Goal: Task Accomplishment & Management: Manage account settings

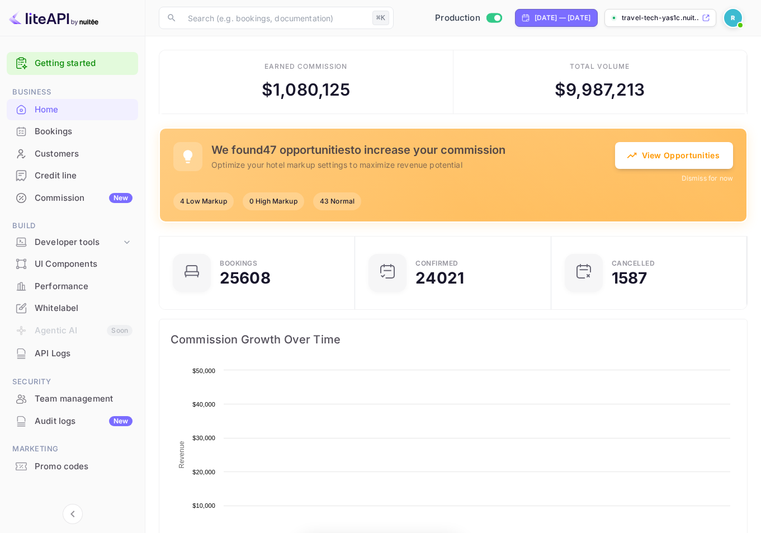
scroll to position [173, 180]
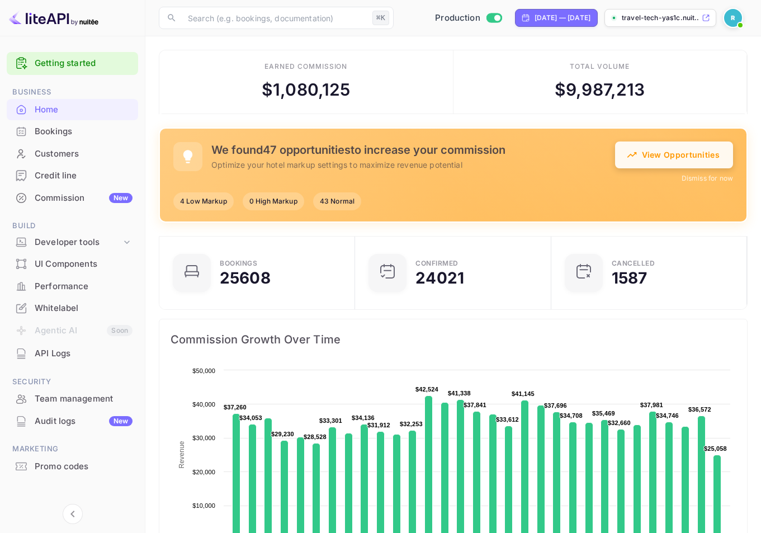
click at [680, 155] on button "View Opportunities" at bounding box center [674, 154] width 118 height 27
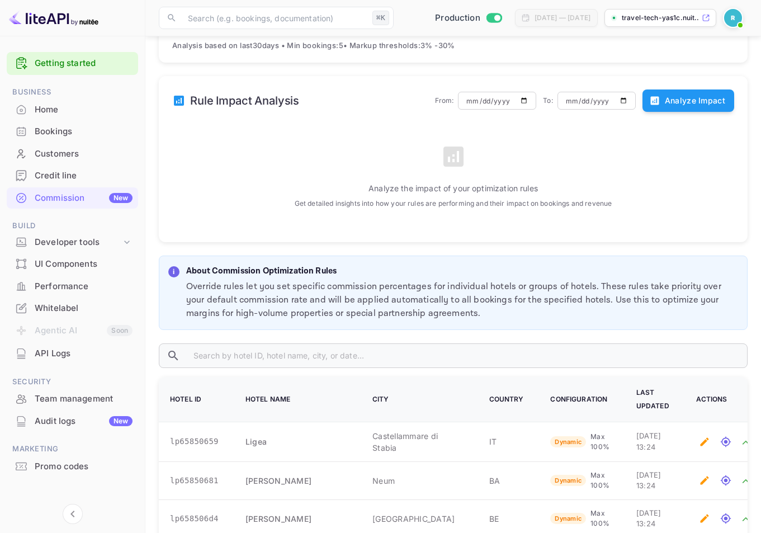
scroll to position [211, 0]
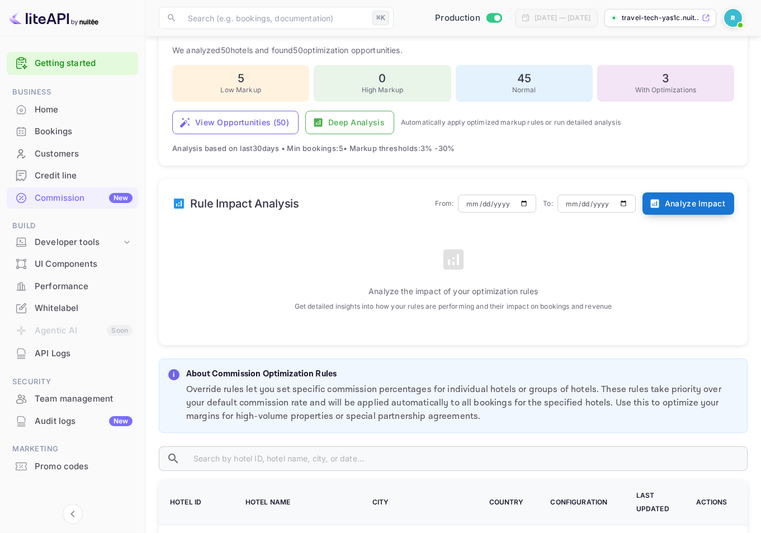
click at [677, 206] on button "Analyze Impact" at bounding box center [688, 203] width 92 height 22
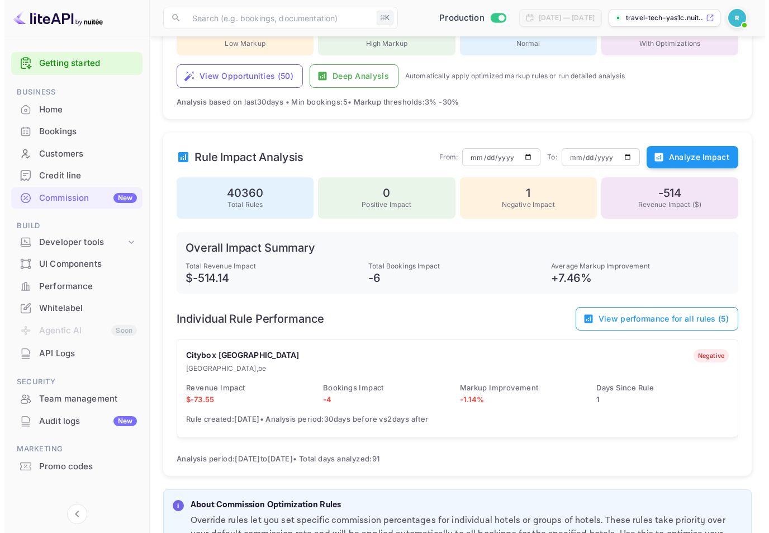
scroll to position [272, 0]
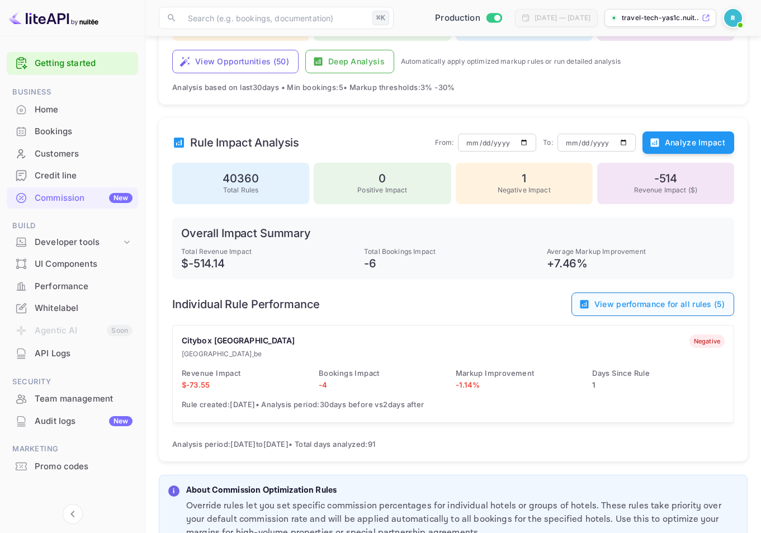
click at [650, 302] on button "View performance for all rules ( 5 )" at bounding box center [652, 303] width 163 height 23
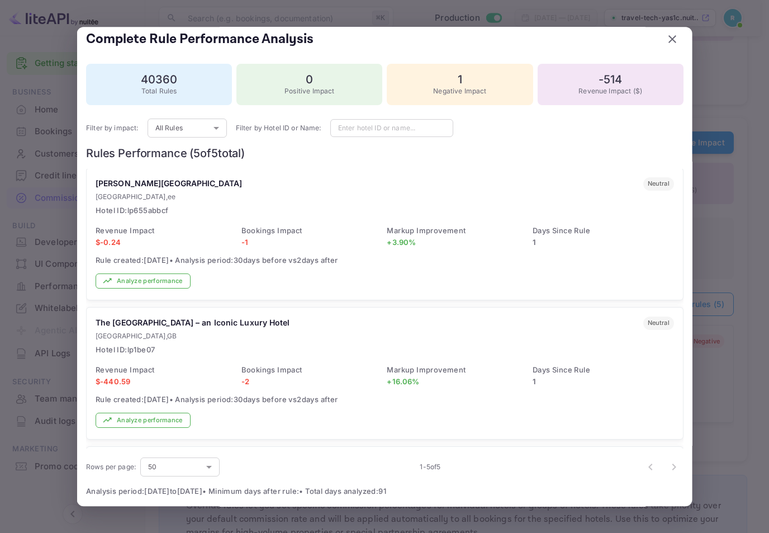
scroll to position [260, 0]
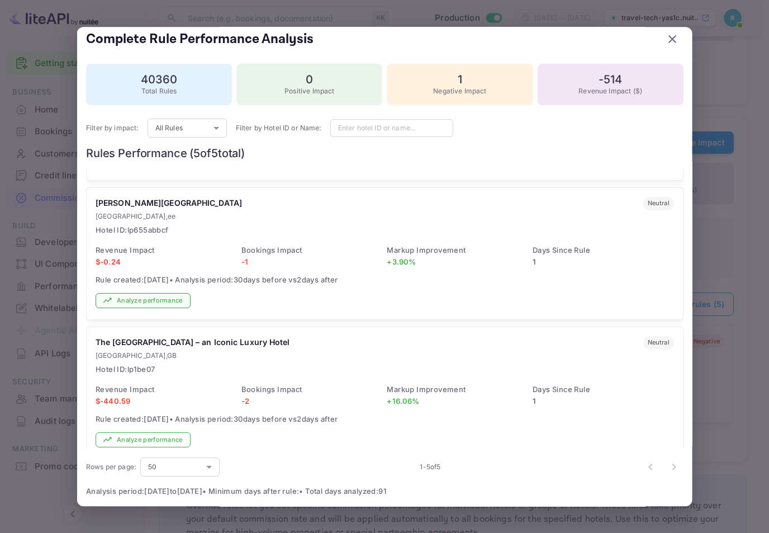
click at [135, 302] on button "Analyze performance" at bounding box center [143, 300] width 95 height 15
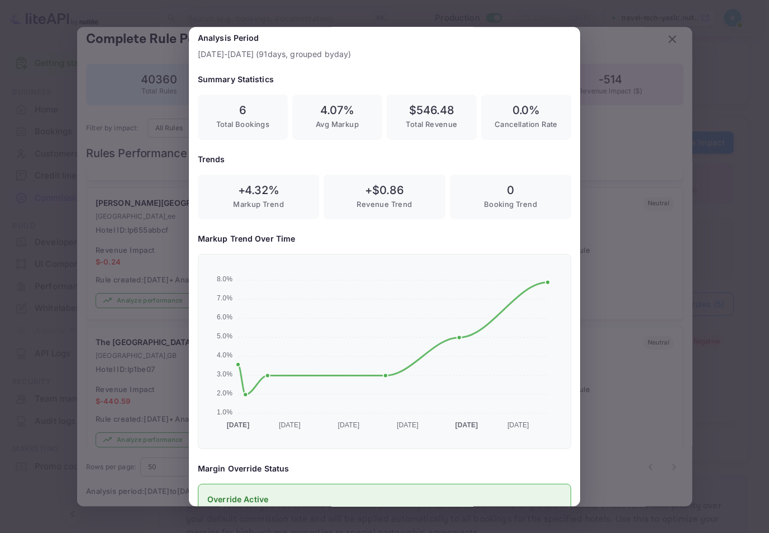
scroll to position [0, 0]
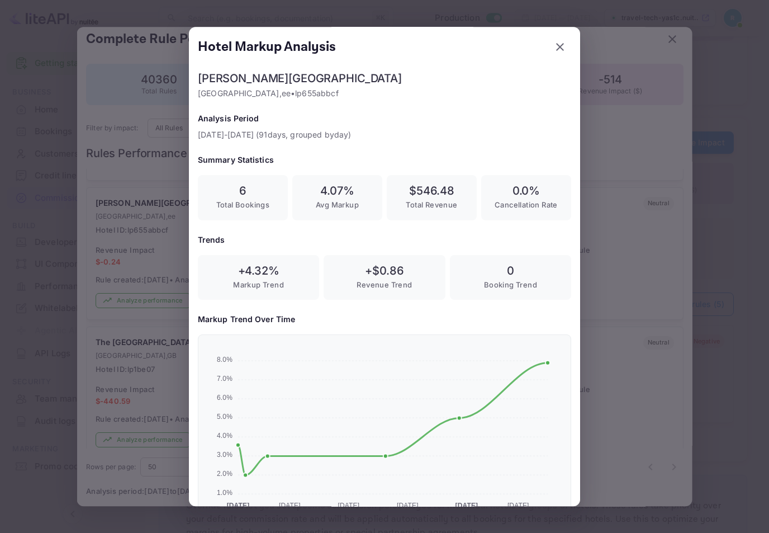
click at [641, 212] on div at bounding box center [384, 266] width 769 height 533
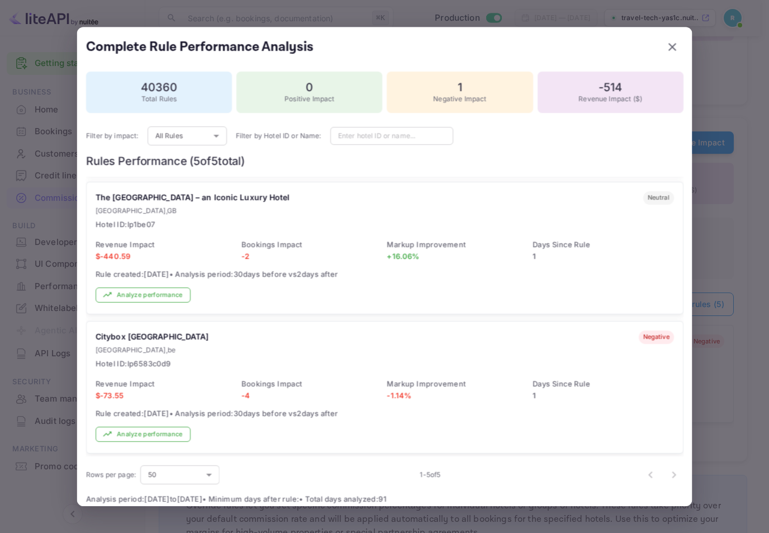
scroll to position [8, 0]
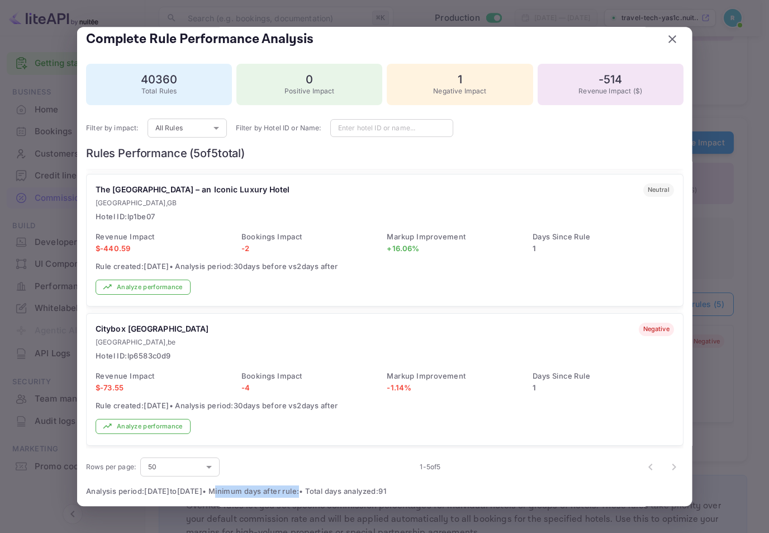
drag, startPoint x: 342, startPoint y: 487, endPoint x: 254, endPoint y: 490, distance: 87.8
click at [254, 490] on span "Analysis period: [DATE] to [DATE] • Minimum days after rule: • Total days analy…" at bounding box center [384, 491] width 597 height 12
copy span "Minimum days after rule"
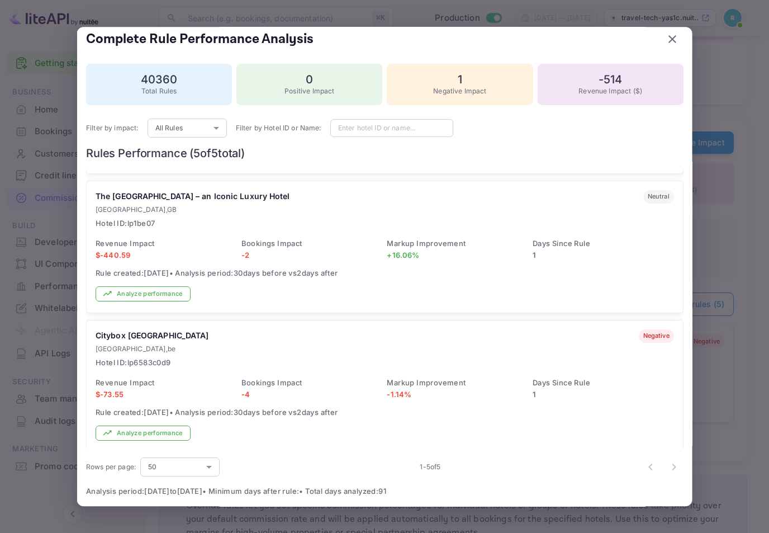
click at [294, 217] on div "The [GEOGRAPHIC_DATA] – an Iconic [GEOGRAPHIC_DATA] , [GEOGRAPHIC_DATA] Hotel I…" at bounding box center [385, 209] width 578 height 39
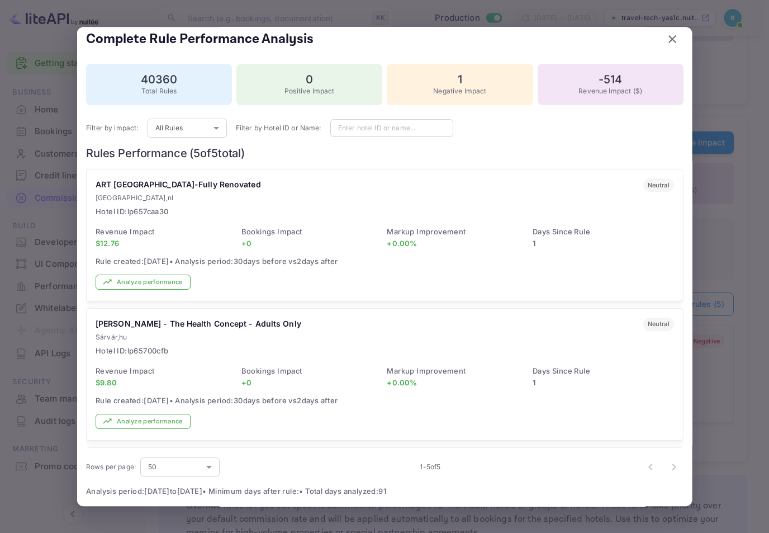
scroll to position [412, 0]
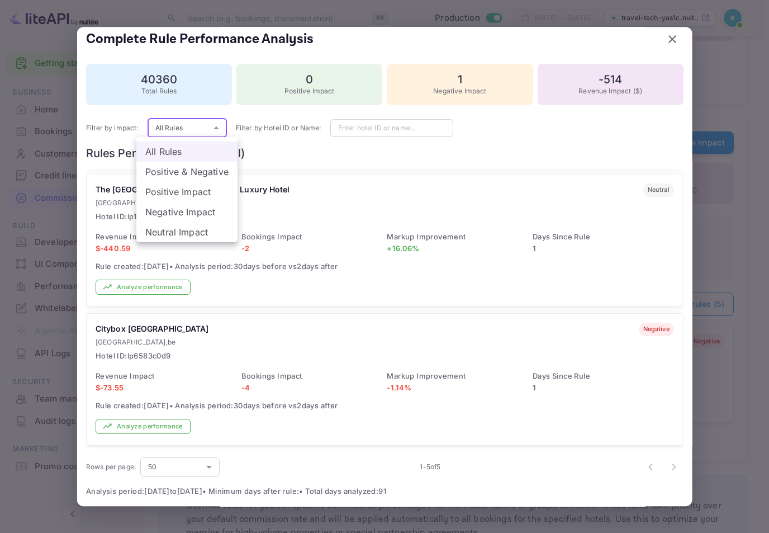
click at [173, 186] on li "Positive Impact" at bounding box center [186, 192] width 101 height 20
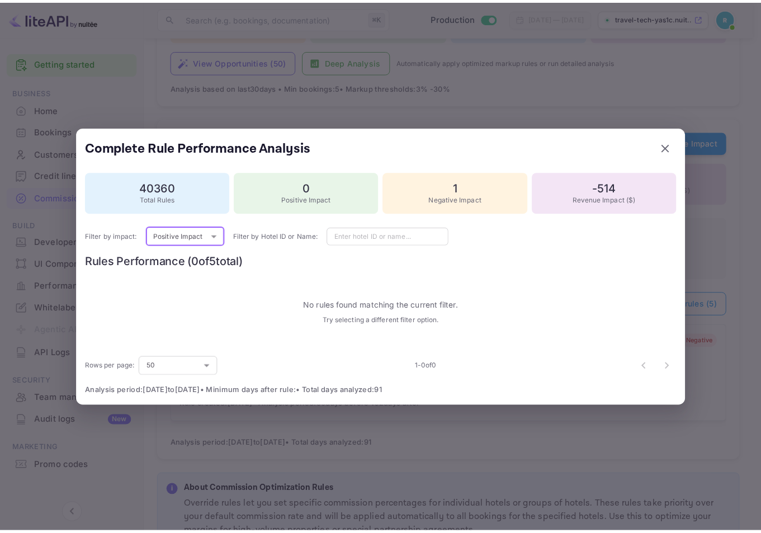
scroll to position [0, 0]
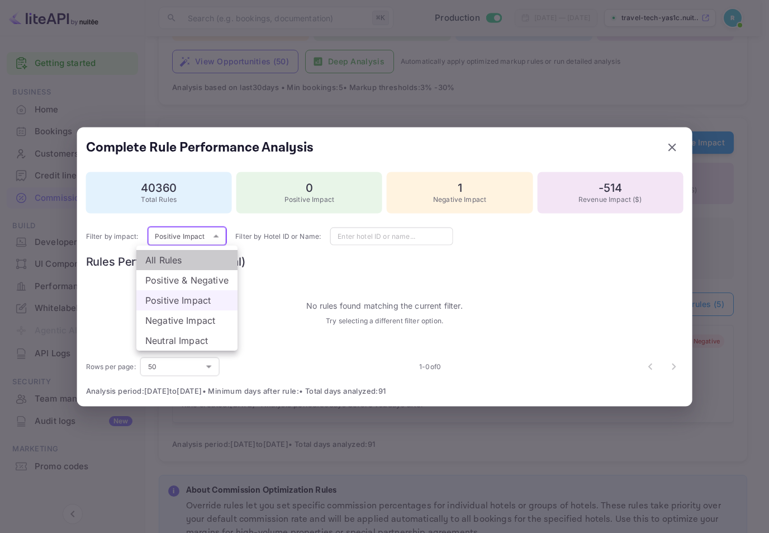
click at [187, 255] on li "All Rules" at bounding box center [186, 260] width 101 height 20
type input "all"
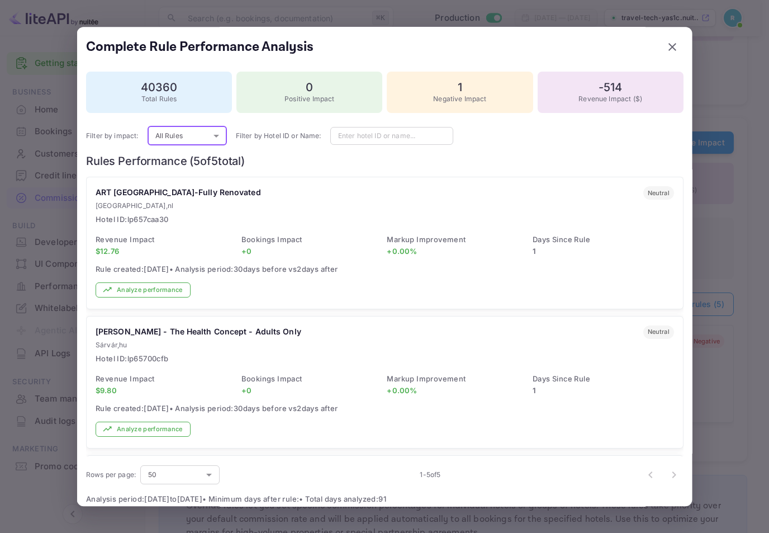
click at [726, 232] on div at bounding box center [384, 266] width 769 height 533
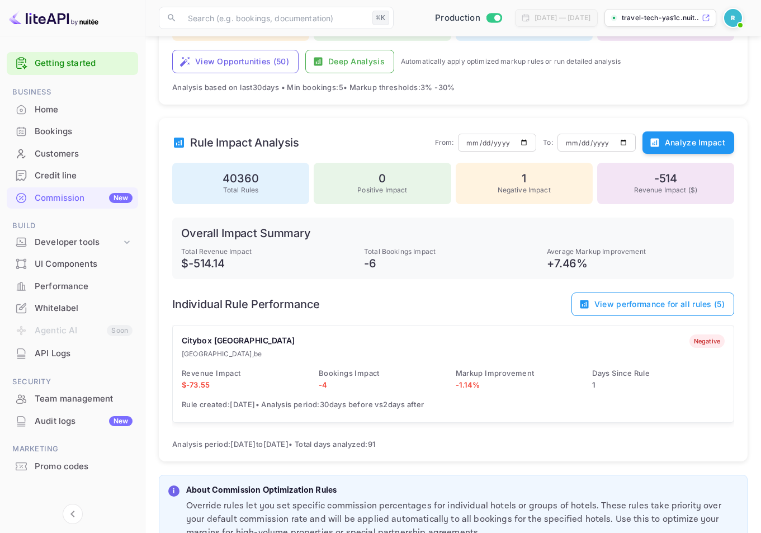
click at [478, 267] on h6 "-6" at bounding box center [453, 262] width 178 height 13
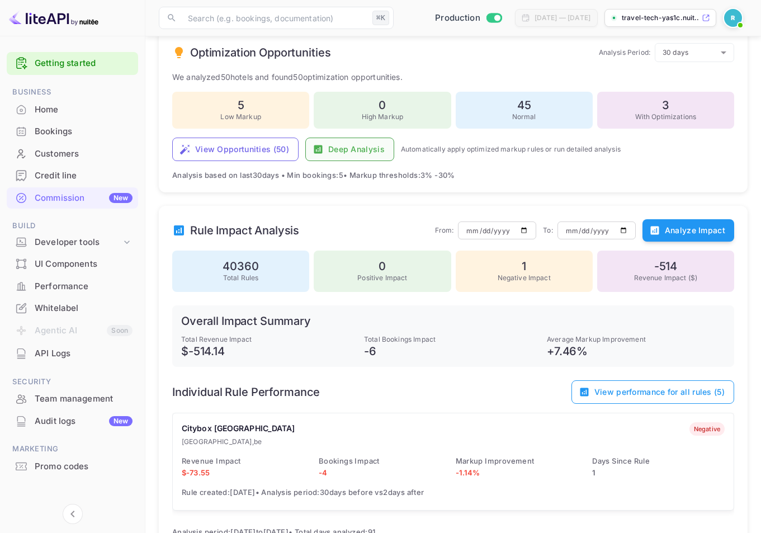
scroll to position [120, 0]
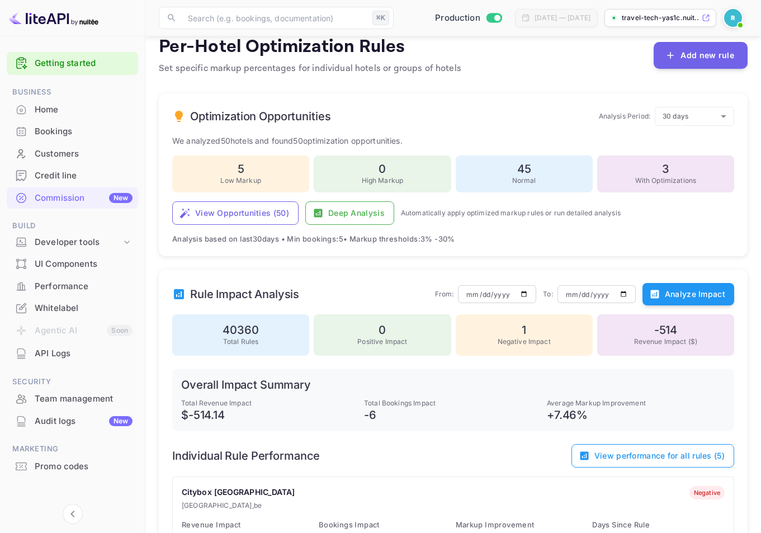
click at [731, 20] on img at bounding box center [733, 18] width 18 height 18
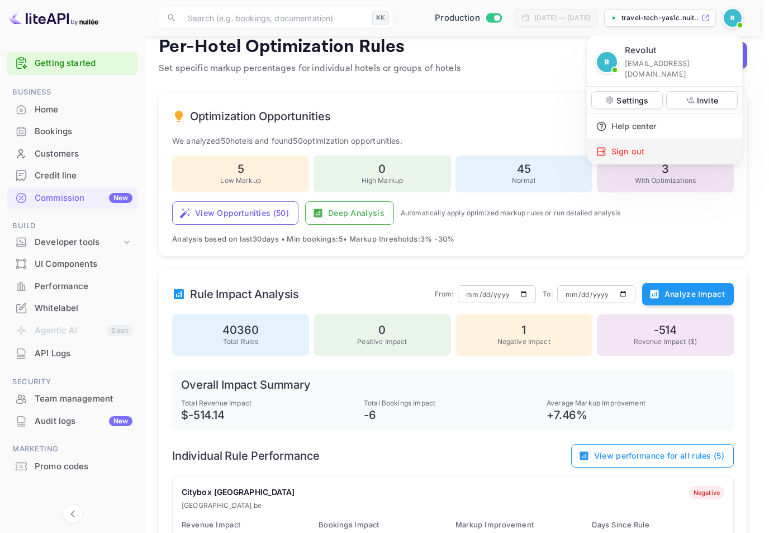
click at [656, 142] on div "Sign out" at bounding box center [664, 151] width 155 height 25
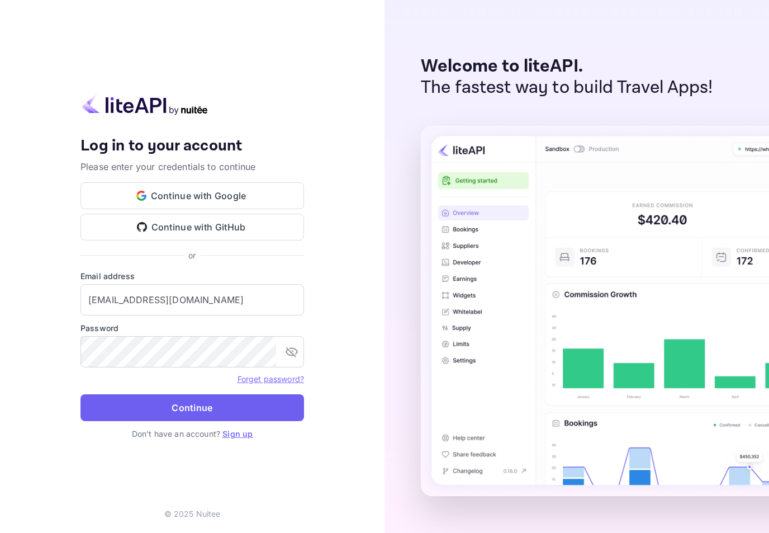
click at [146, 405] on button "Continue" at bounding box center [192, 407] width 224 height 27
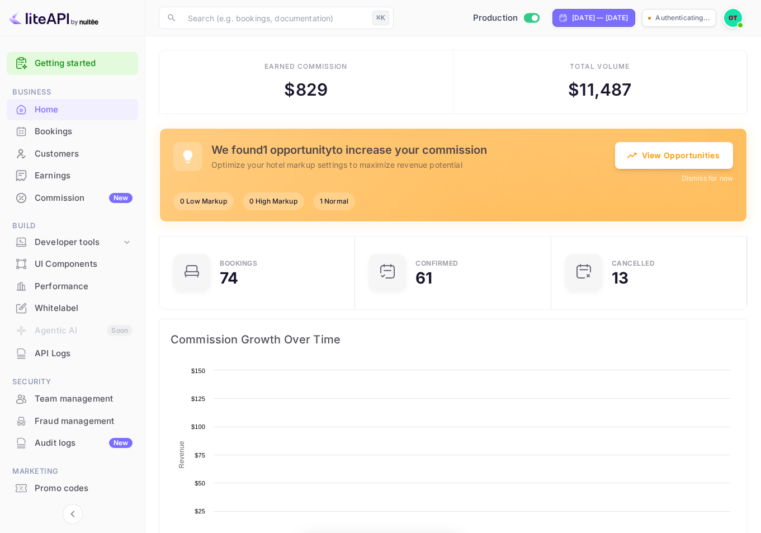
scroll to position [173, 180]
